Goal: Transaction & Acquisition: Purchase product/service

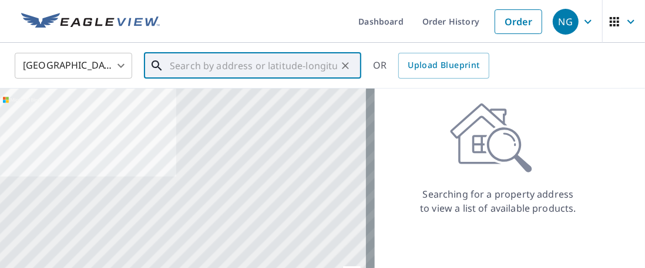
click at [201, 69] on input "text" at bounding box center [253, 65] width 167 height 33
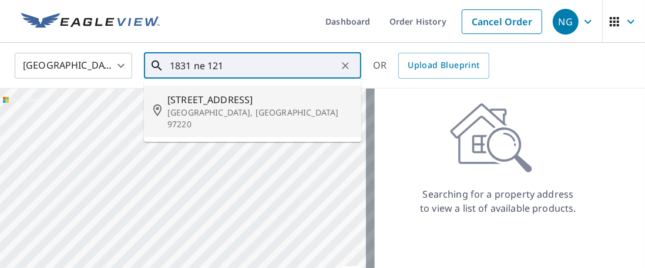
click at [216, 100] on span "[STREET_ADDRESS]" at bounding box center [259, 100] width 184 height 14
type input "[STREET_ADDRESS]"
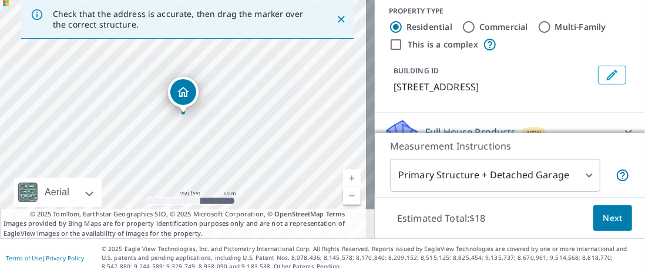
scroll to position [105, 0]
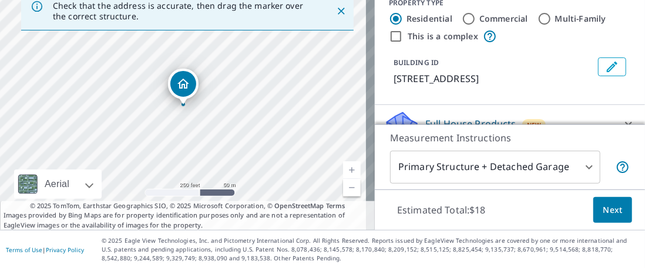
click at [608, 212] on span "Next" at bounding box center [613, 210] width 20 height 15
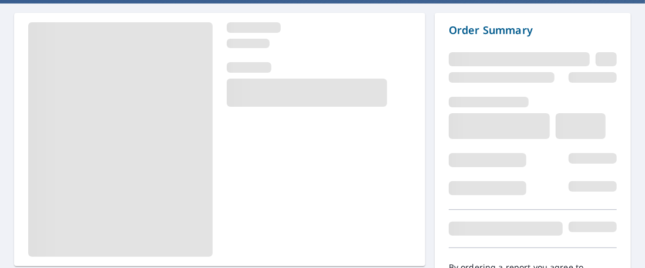
scroll to position [171, 0]
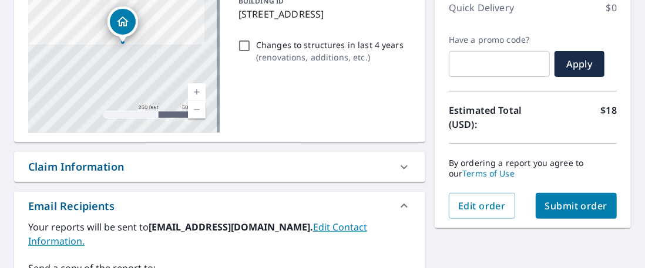
click at [587, 207] on span "Submit order" at bounding box center [576, 206] width 63 height 13
